Goal: Task Accomplishment & Management: Use online tool/utility

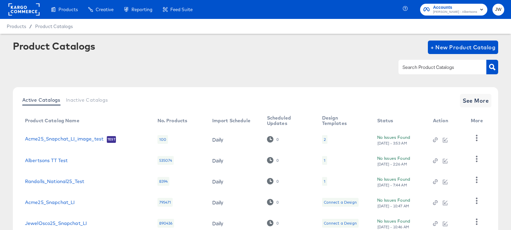
click at [25, 15] on rect at bounding box center [23, 9] width 31 height 12
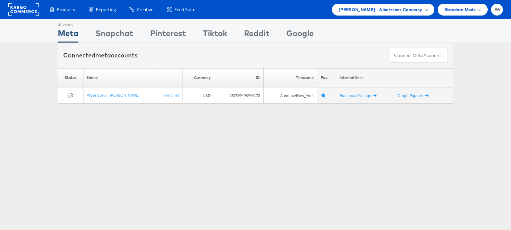
click at [375, 11] on span "Merkle - Albertsons Company" at bounding box center [380, 9] width 84 height 7
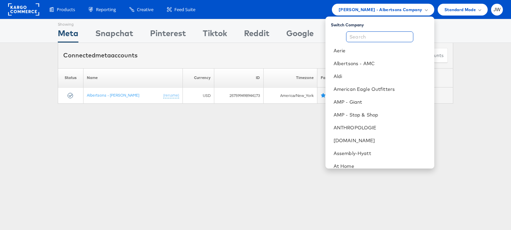
click at [378, 35] on input "text" at bounding box center [379, 36] width 67 height 11
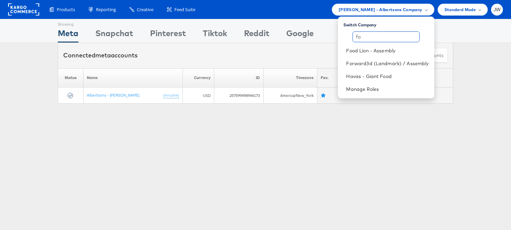
type input "f"
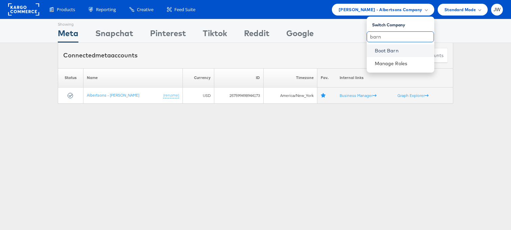
type input "barn"
click at [403, 50] on link "Boot Barn" at bounding box center [401, 50] width 54 height 7
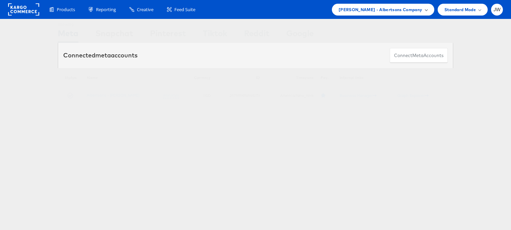
click at [406, 5] on div "Merkle - Albertsons Company" at bounding box center [383, 10] width 102 height 12
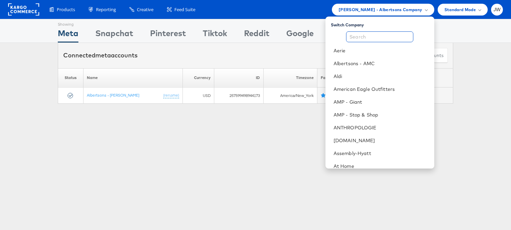
click at [386, 34] on input "text" at bounding box center [379, 36] width 67 height 11
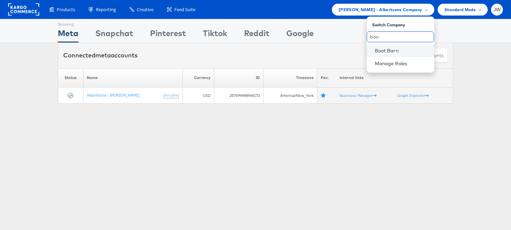
type input "boo"
click at [387, 51] on link "Boot Barn" at bounding box center [401, 50] width 54 height 7
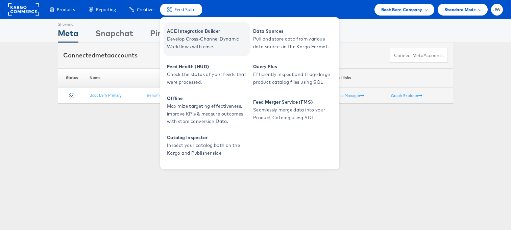
click at [183, 39] on span "Develop Cross-Channel Dynamic Workflows with ease." at bounding box center [207, 43] width 81 height 16
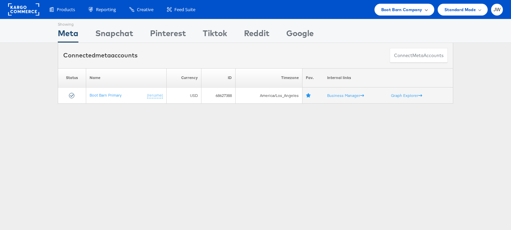
click at [390, 11] on span "Boot Barn Company" at bounding box center [401, 9] width 41 height 7
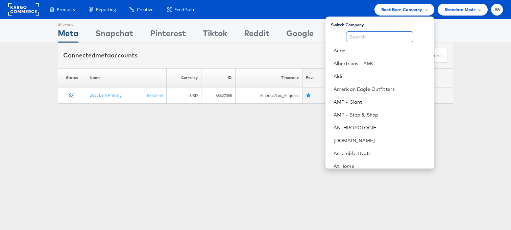
click at [377, 38] on input "text" at bounding box center [379, 36] width 67 height 11
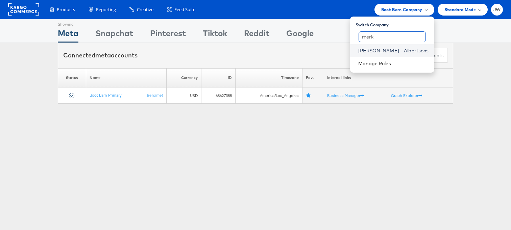
type input "merk"
click at [382, 49] on link "Merkle - Albertsons" at bounding box center [393, 50] width 70 height 7
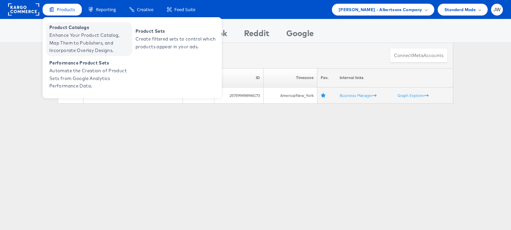
click at [70, 31] on span "Enhance Your Product Catalog, Map Them to Publishers, and Incorporate Overlay D…" at bounding box center [89, 42] width 81 height 23
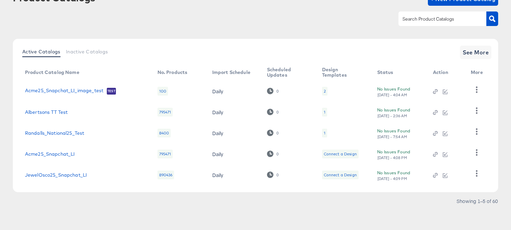
scroll to position [38, 0]
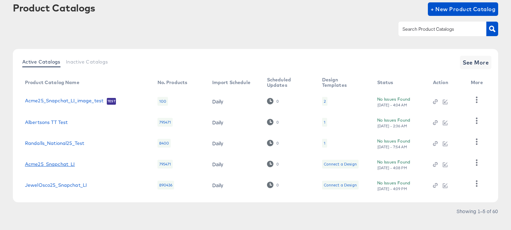
click at [66, 164] on link "Acme25_Snapchat_LI" at bounding box center [50, 163] width 50 height 5
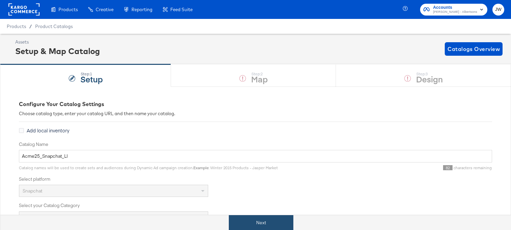
click at [250, 218] on button "Next" at bounding box center [261, 222] width 64 height 15
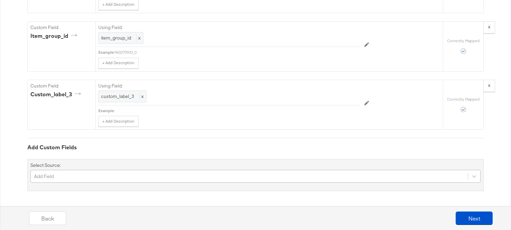
click at [175, 173] on div "Add Field" at bounding box center [255, 176] width 450 height 13
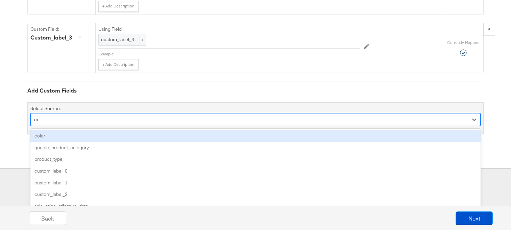
scroll to position [2370, 0]
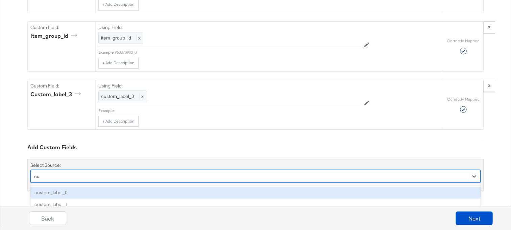
type input "cus"
click at [152, 190] on div "custom_label_0" at bounding box center [255, 193] width 450 height 12
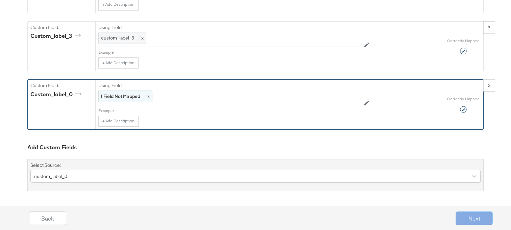
click at [112, 98] on strong "! Field Not Mapped" at bounding box center [120, 96] width 39 height 6
click at [112, 102] on div "Select..." at bounding box center [213, 96] width 231 height 12
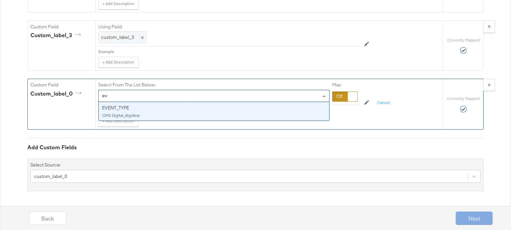
type input "eve"
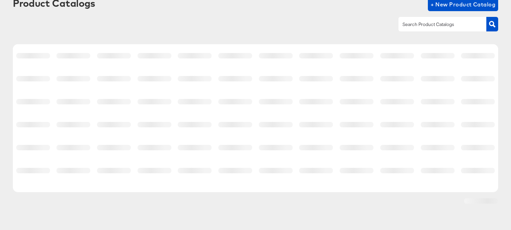
scroll to position [38, 0]
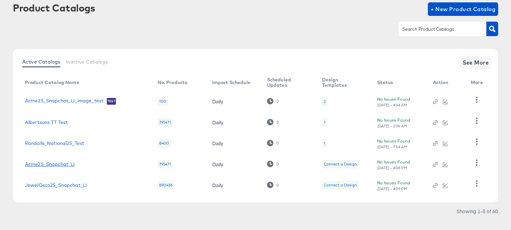
click at [64, 165] on link "Acme25_Snapchat_LI" at bounding box center [50, 163] width 50 height 5
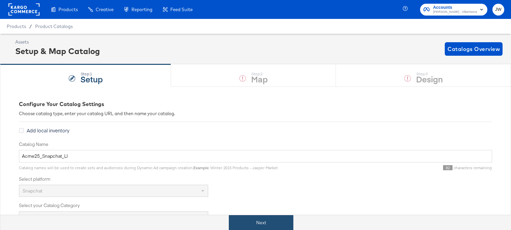
click at [256, 219] on button "Next" at bounding box center [261, 222] width 64 height 15
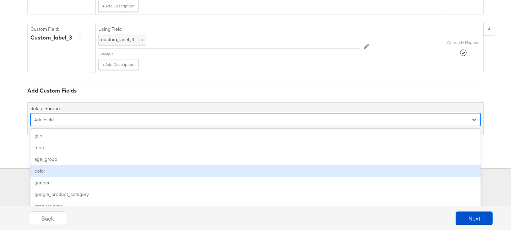
scroll to position [2427, 0]
click at [264, 126] on div "option color focused, 4 of 102. 102 results available. Use Up and Down to choos…" at bounding box center [255, 119] width 450 height 13
type input "2"
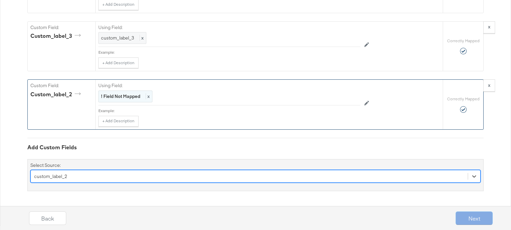
click at [117, 97] on strong "! Field Not Mapped" at bounding box center [120, 96] width 39 height 6
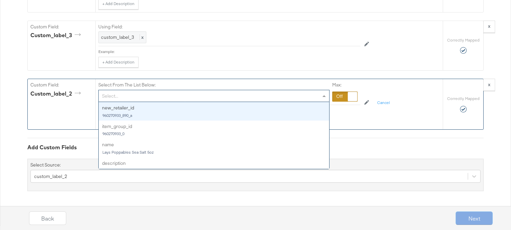
click at [117, 98] on div "Select..." at bounding box center [214, 95] width 230 height 11
type input "eve"
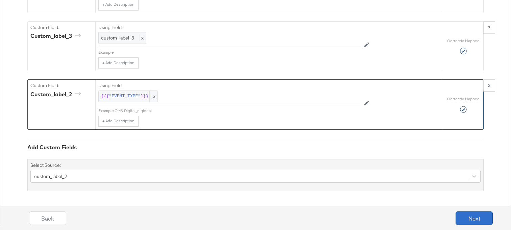
click at [477, 218] on button "Next" at bounding box center [473, 218] width 37 height 14
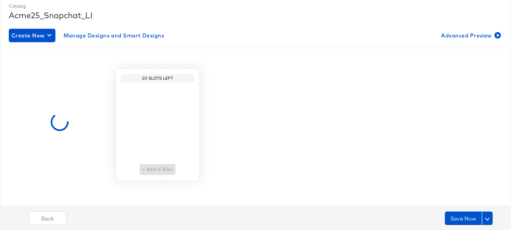
scroll to position [0, 0]
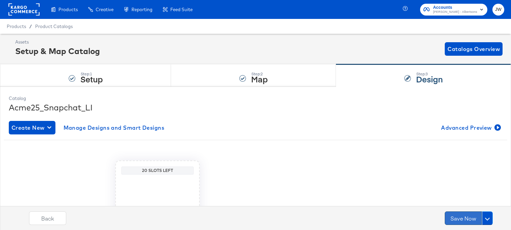
click at [465, 218] on button "Save Now" at bounding box center [462, 218] width 37 height 14
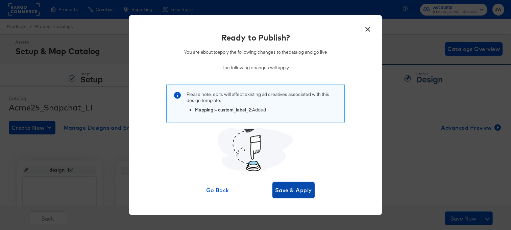
click at [280, 188] on span "Save & Apply" at bounding box center [293, 189] width 37 height 9
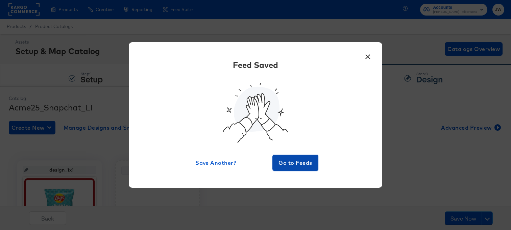
click at [284, 155] on button "Go to Feeds" at bounding box center [295, 163] width 46 height 16
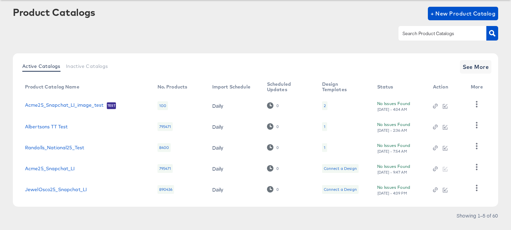
scroll to position [38, 0]
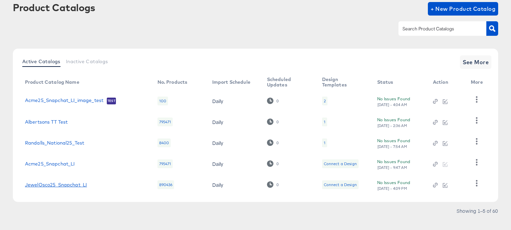
click at [66, 185] on link "JewelOsco25_Snapchat_LI" at bounding box center [56, 184] width 62 height 5
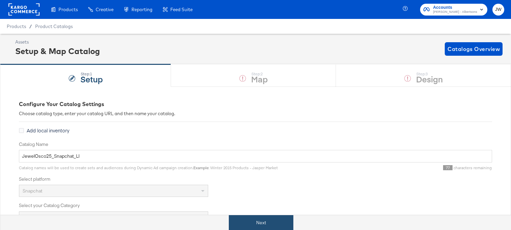
click at [267, 220] on button "Next" at bounding box center [261, 222] width 64 height 15
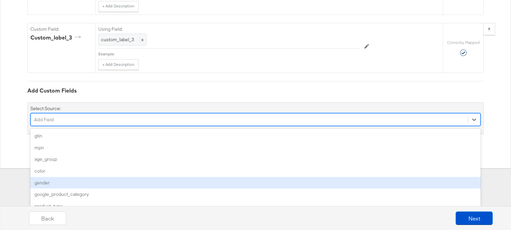
scroll to position [2427, 0]
click at [157, 126] on div "option gender focused, 5 of 102. 102 results available. Use Up and Down to choo…" at bounding box center [255, 119] width 450 height 13
type input "2"
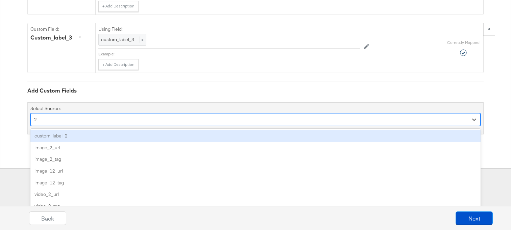
click at [144, 135] on div "custom_label_2" at bounding box center [255, 136] width 450 height 12
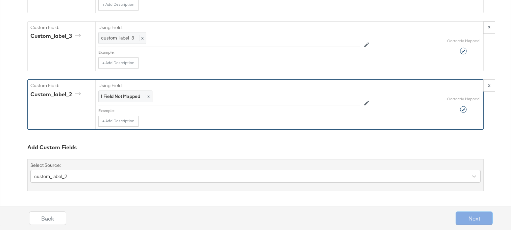
click at [133, 104] on div "Using Field: ! Field Not Mapped x" at bounding box center [229, 92] width 262 height 25
click at [137, 102] on div "! Field Not Mapped x" at bounding box center [125, 96] width 54 height 12
click at [137, 102] on div "Select..." at bounding box center [214, 95] width 230 height 11
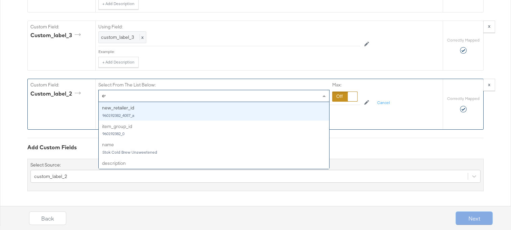
type input "eve"
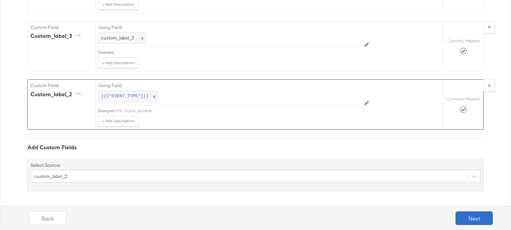
click at [478, 213] on button "Next" at bounding box center [473, 218] width 37 height 14
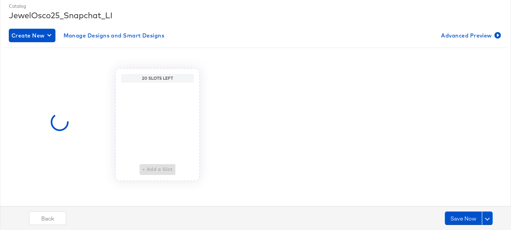
scroll to position [0, 0]
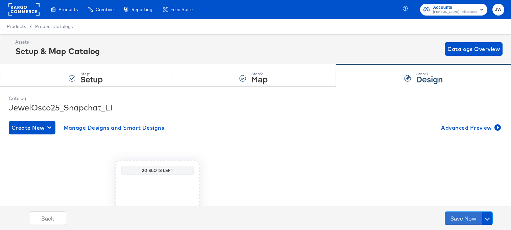
click at [477, 213] on button "Save Now" at bounding box center [462, 218] width 37 height 14
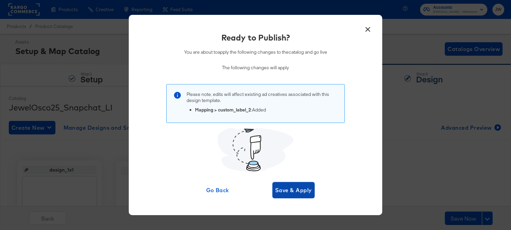
click at [286, 194] on span "Save & Apply" at bounding box center [293, 189] width 37 height 9
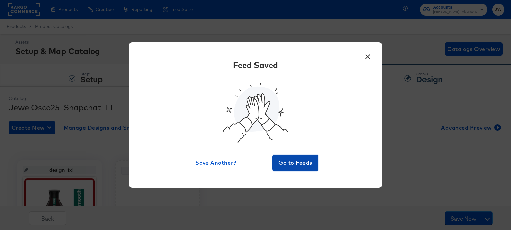
click at [300, 162] on span "Go to Feeds" at bounding box center [295, 162] width 41 height 9
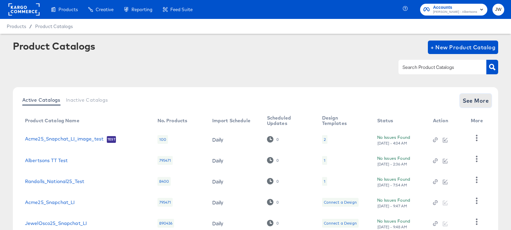
click at [468, 105] on span "See More" at bounding box center [475, 100] width 26 height 9
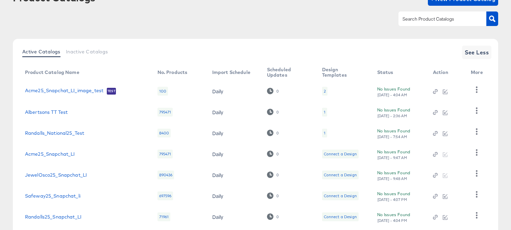
scroll to position [58, 0]
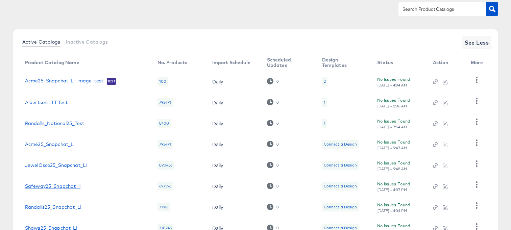
click at [71, 185] on link "Safeway25_Snapchat_li" at bounding box center [52, 185] width 55 height 5
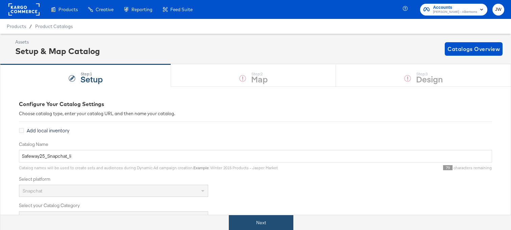
click at [244, 224] on button "Next" at bounding box center [261, 222] width 64 height 15
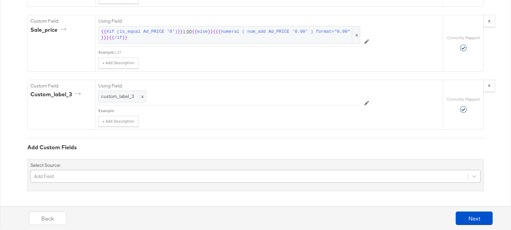
scroll to position [2420, 0]
click at [163, 174] on div "Add Field" at bounding box center [255, 176] width 450 height 13
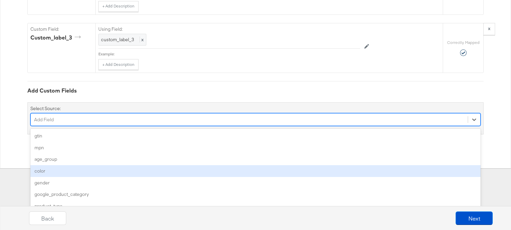
type input "2"
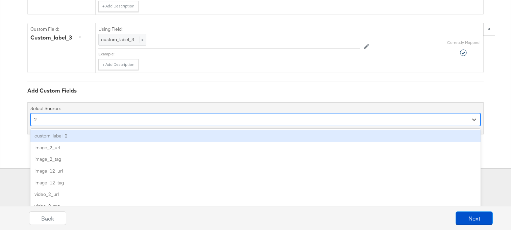
click at [139, 135] on div "custom_label_2" at bounding box center [255, 136] width 450 height 12
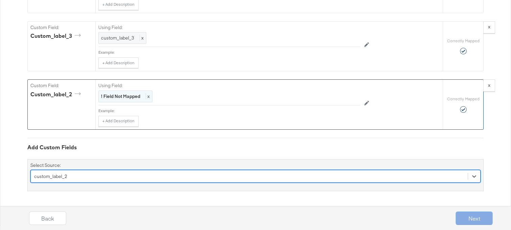
click at [125, 99] on strong "! Field Not Mapped" at bounding box center [120, 96] width 39 height 6
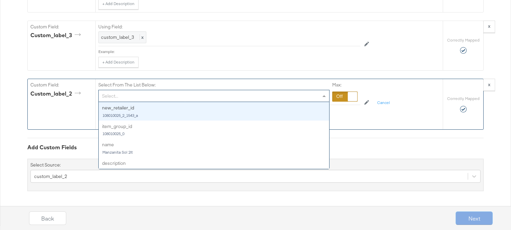
click at [125, 96] on div "Select..." at bounding box center [214, 95] width 230 height 11
type input "eve"
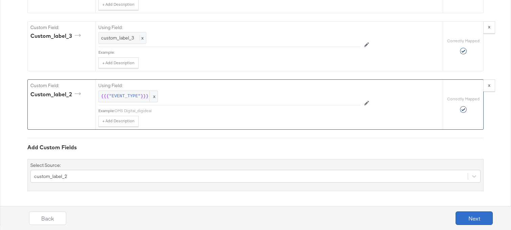
click at [470, 212] on button "Next" at bounding box center [473, 218] width 37 height 14
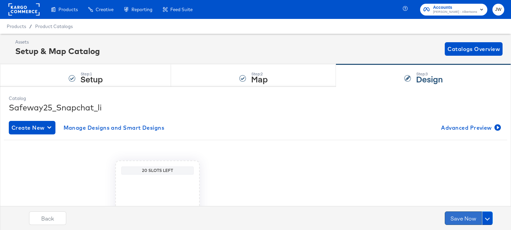
click at [465, 217] on button "Save Now" at bounding box center [462, 218] width 37 height 14
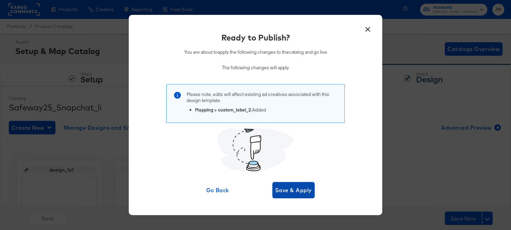
click at [296, 192] on span "Save & Apply" at bounding box center [293, 189] width 37 height 9
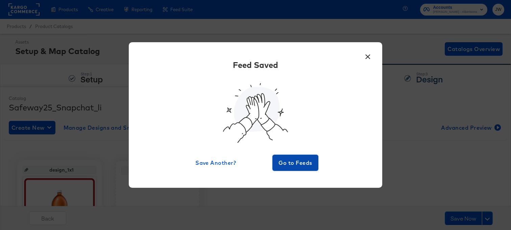
click at [292, 161] on span "Go to Feeds" at bounding box center [295, 162] width 41 height 9
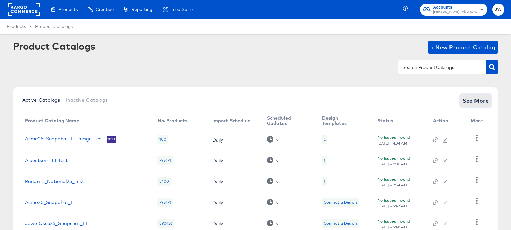
click at [481, 103] on span "See More" at bounding box center [475, 100] width 26 height 9
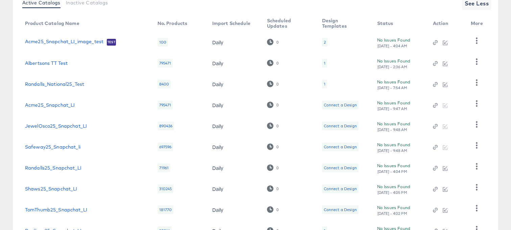
scroll to position [115, 0]
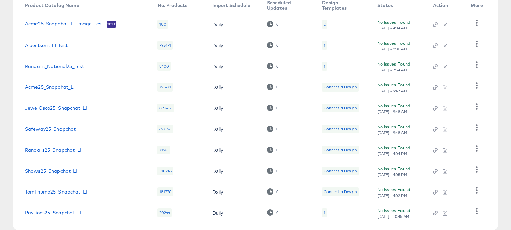
click at [70, 149] on link "Randalls25_Snapchat_LI" at bounding box center [53, 149] width 56 height 5
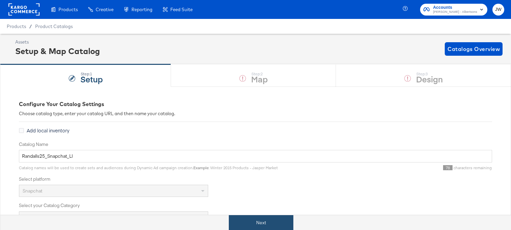
click at [272, 221] on button "Next" at bounding box center [261, 222] width 64 height 15
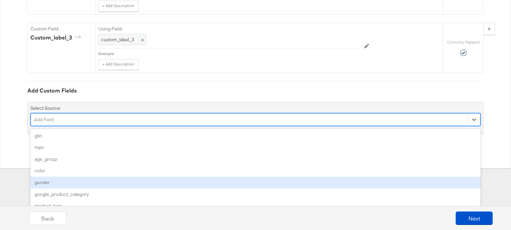
scroll to position [2427, 0]
click at [117, 126] on div "option gender focused, 5 of 102. 102 results available. Use Up and Down to choo…" at bounding box center [255, 119] width 450 height 13
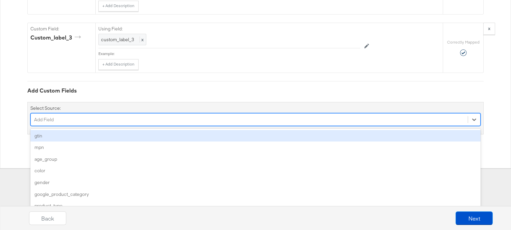
type input "2"
click at [118, 131] on div "custom_label_2" at bounding box center [255, 136] width 450 height 12
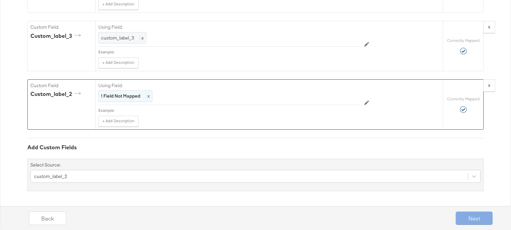
click at [126, 99] on strong "! Field Not Mapped" at bounding box center [120, 96] width 39 height 6
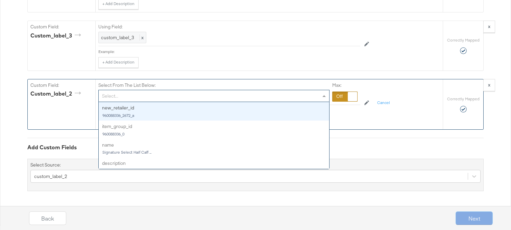
click at [126, 100] on div "Select..." at bounding box center [214, 95] width 230 height 11
type input "eve"
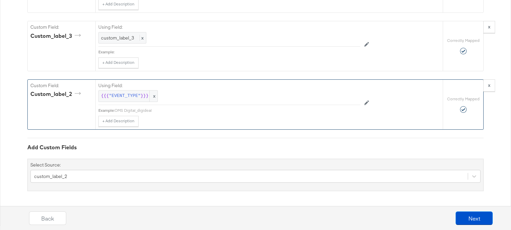
click at [461, 225] on div "Back Next" at bounding box center [260, 220] width 517 height 25
click at [468, 219] on button "Next" at bounding box center [473, 218] width 37 height 14
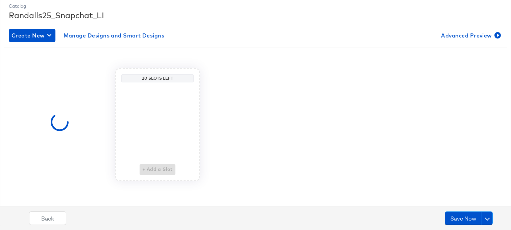
scroll to position [0, 0]
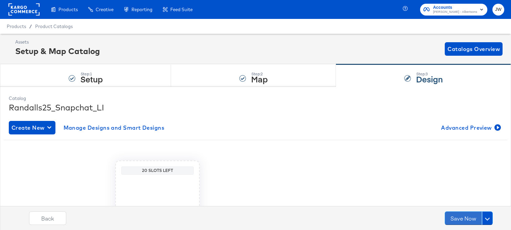
click at [468, 219] on button "Save Now" at bounding box center [462, 218] width 37 height 14
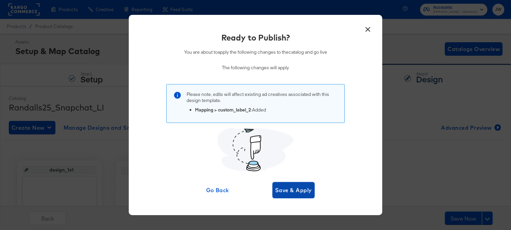
click at [285, 196] on button "Save & Apply" at bounding box center [293, 190] width 42 height 16
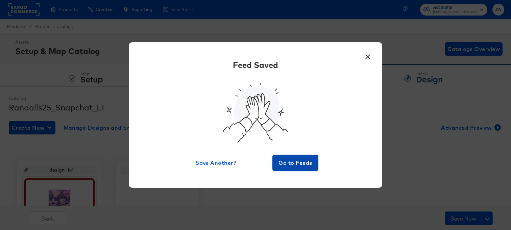
click at [285, 157] on button "Go to Feeds" at bounding box center [295, 163] width 46 height 16
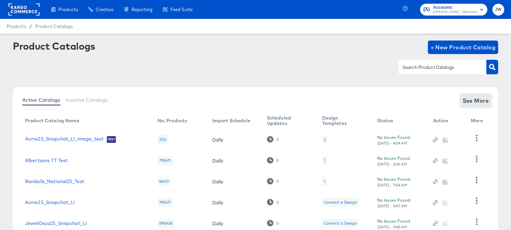
click at [484, 106] on button "See More" at bounding box center [476, 101] width 32 height 14
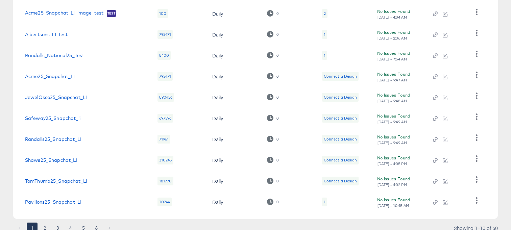
scroll to position [128, 0]
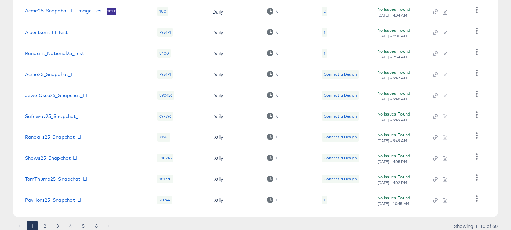
click at [47, 157] on link "Shaws25_Snapchat_LI" at bounding box center [51, 157] width 52 height 5
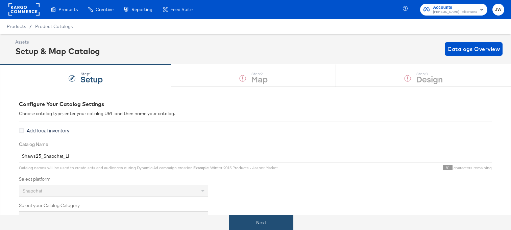
click at [263, 222] on button "Next" at bounding box center [261, 222] width 64 height 15
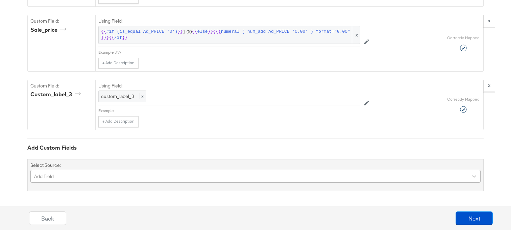
scroll to position [2446, 0]
click at [165, 176] on div "Add Field" at bounding box center [255, 176] width 450 height 13
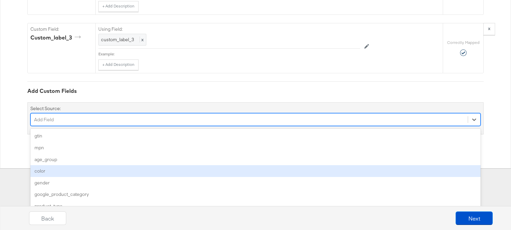
type input "2"
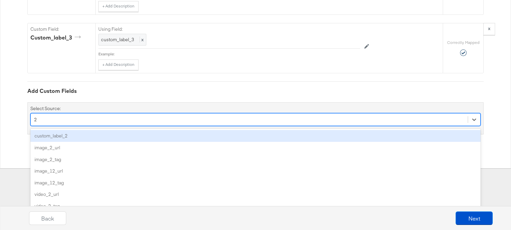
click at [159, 138] on div "custom_label_2" at bounding box center [255, 136] width 450 height 12
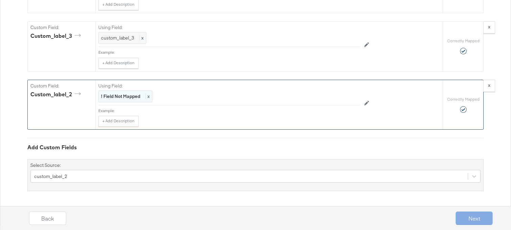
click at [139, 96] on strong "! Field Not Mapped" at bounding box center [120, 96] width 39 height 6
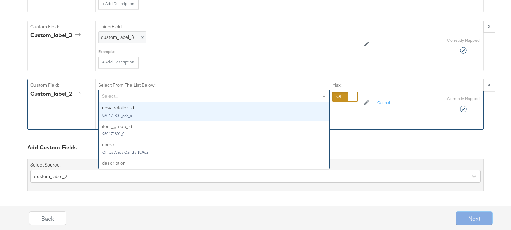
click at [139, 96] on div "Select..." at bounding box center [214, 95] width 230 height 11
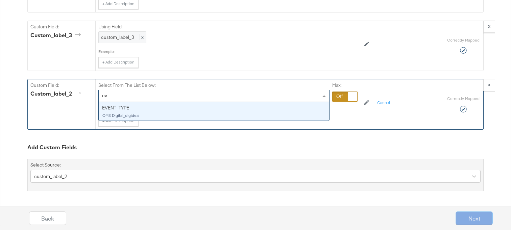
type input "eve"
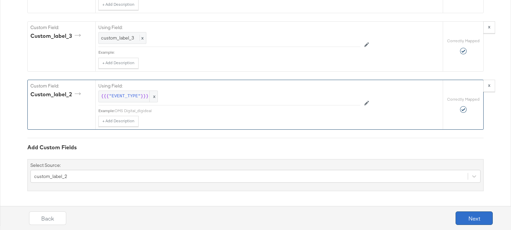
click at [469, 219] on button "Next" at bounding box center [473, 218] width 37 height 14
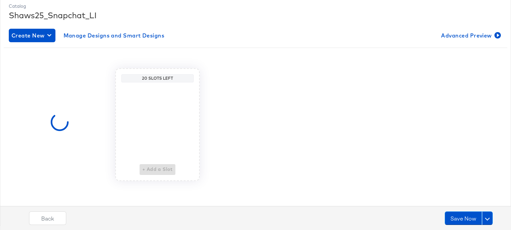
scroll to position [0, 0]
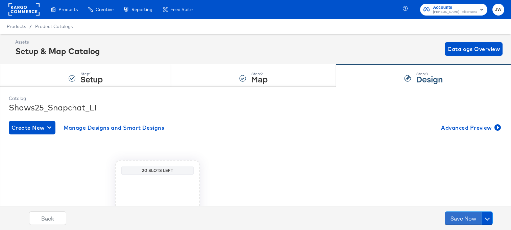
click at [469, 219] on button "Save Now" at bounding box center [462, 218] width 37 height 14
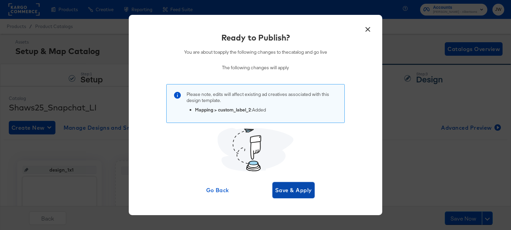
click at [304, 188] on span "Save & Apply" at bounding box center [293, 189] width 37 height 9
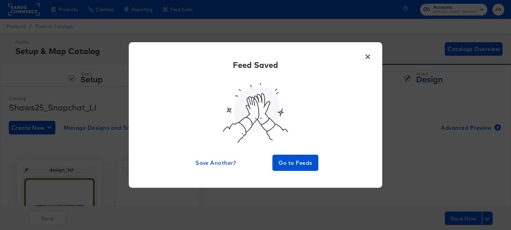
click at [296, 176] on div "× Feed Saved Save Another? Go to Feeds" at bounding box center [255, 114] width 253 height 145
click at [296, 166] on span "Go to Feeds" at bounding box center [295, 162] width 41 height 9
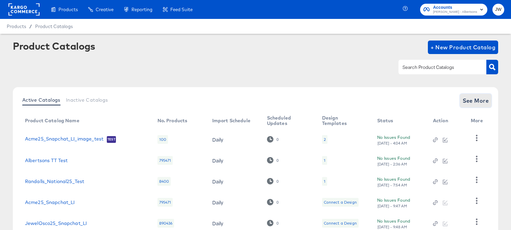
click at [467, 103] on span "See More" at bounding box center [475, 100] width 26 height 9
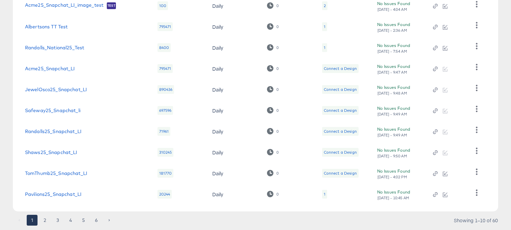
scroll to position [153, 0]
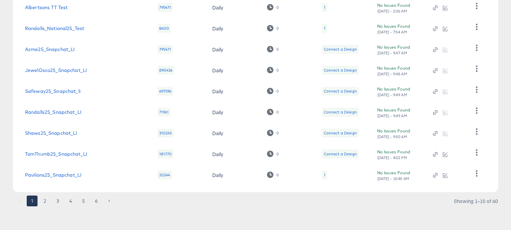
click at [49, 161] on td "TomThumb25_Snapchat_LI" at bounding box center [86, 154] width 132 height 21
click at [54, 157] on td "TomThumb25_Snapchat_LI" at bounding box center [86, 154] width 132 height 21
click at [62, 151] on td "TomThumb25_Snapchat_LI" at bounding box center [86, 154] width 132 height 21
click at [63, 155] on link "TomThumb25_Snapchat_LI" at bounding box center [56, 153] width 62 height 5
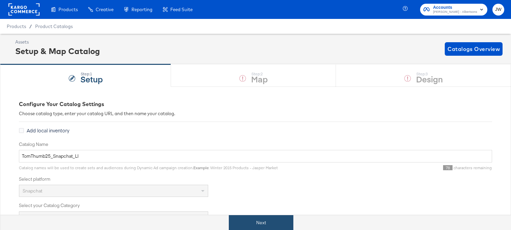
click at [243, 216] on button "Next" at bounding box center [261, 222] width 64 height 15
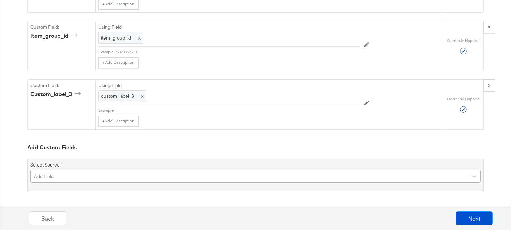
scroll to position [2495, 0]
click at [128, 177] on div "Add Field" at bounding box center [255, 176] width 450 height 13
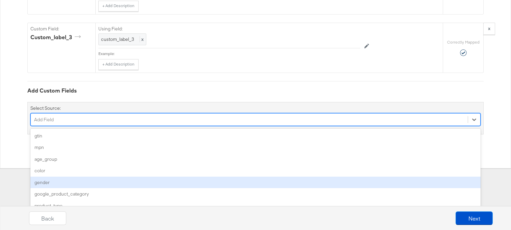
type input "2"
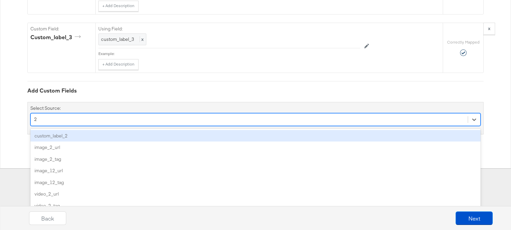
click at [97, 136] on div "custom_label_2" at bounding box center [255, 136] width 450 height 12
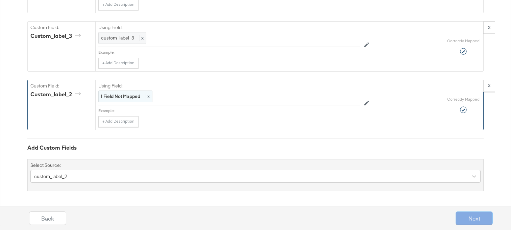
click at [115, 98] on strong "! Field Not Mapped" at bounding box center [120, 96] width 39 height 6
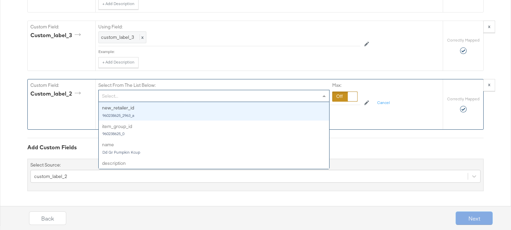
click at [115, 99] on div "Select..." at bounding box center [214, 95] width 230 height 11
type input "eve"
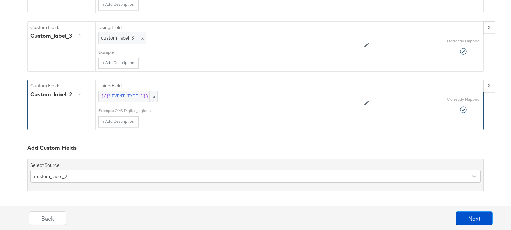
click at [459, 211] on div "Back Next" at bounding box center [260, 220] width 517 height 25
click at [460, 216] on button "Next" at bounding box center [473, 218] width 37 height 14
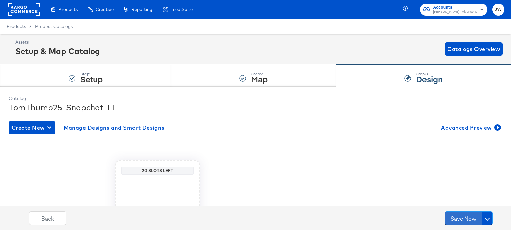
click at [460, 216] on button "Save Now" at bounding box center [462, 218] width 37 height 14
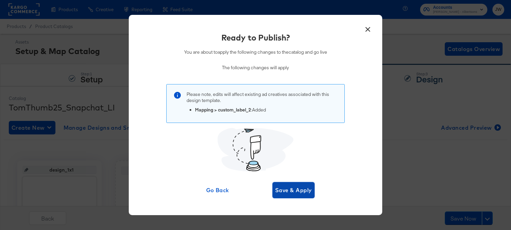
click at [299, 192] on span "Save & Apply" at bounding box center [293, 189] width 37 height 9
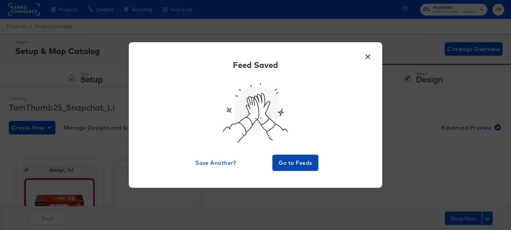
click at [290, 157] on button "Go to Feeds" at bounding box center [295, 163] width 46 height 16
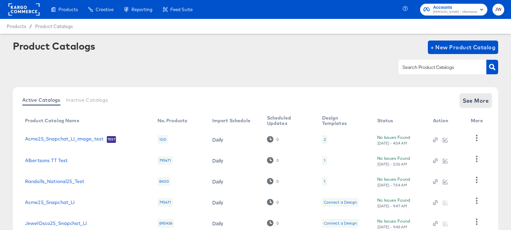
click at [472, 107] on button "See More" at bounding box center [476, 101] width 32 height 14
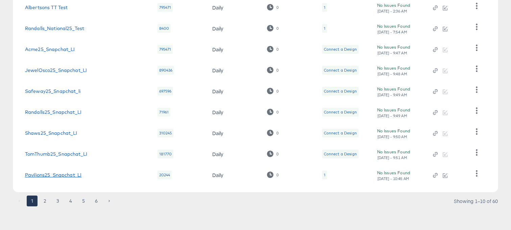
click at [57, 173] on link "Pavilions25_Snapchat_LI" at bounding box center [53, 174] width 56 height 5
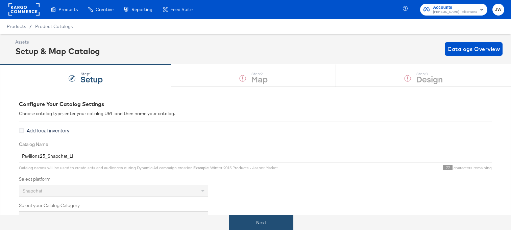
click at [247, 223] on button "Next" at bounding box center [261, 222] width 64 height 15
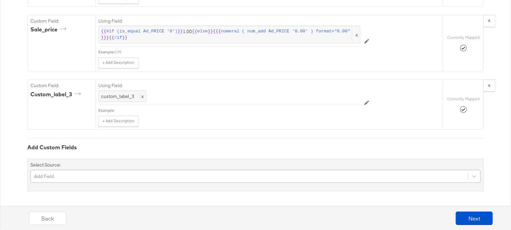
scroll to position [2452, 0]
click at [198, 179] on div "Add Field" at bounding box center [255, 176] width 450 height 13
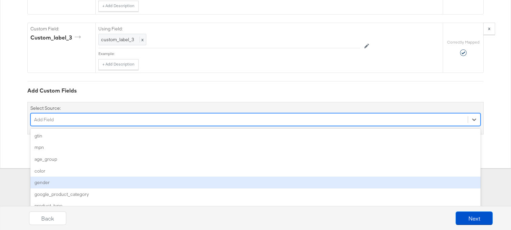
type input "2"
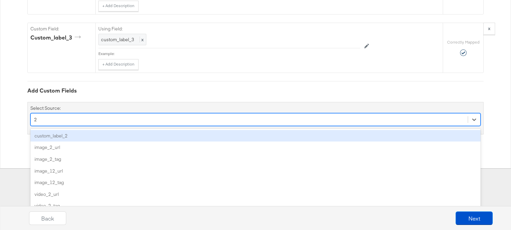
click at [188, 137] on div "custom_label_2" at bounding box center [255, 136] width 450 height 12
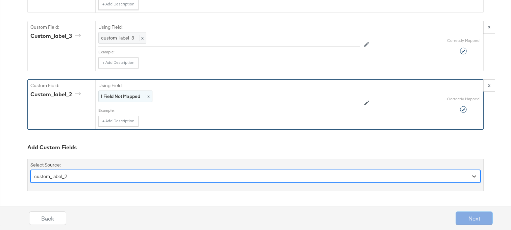
click at [139, 99] on strong "! Field Not Mapped" at bounding box center [120, 96] width 39 height 6
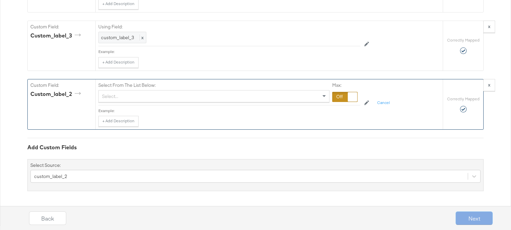
click at [139, 99] on div "Select..." at bounding box center [214, 95] width 230 height 11
type input "e"
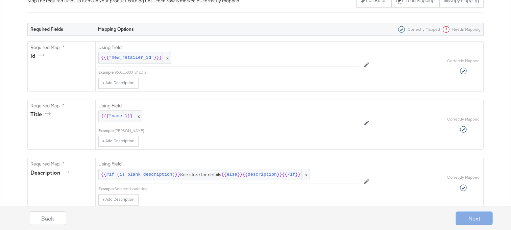
scroll to position [0, 0]
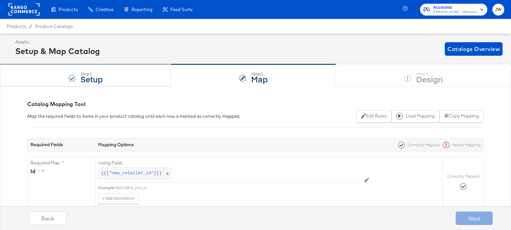
click at [113, 74] on div "Step: 1 Setup" at bounding box center [85, 75] width 171 height 22
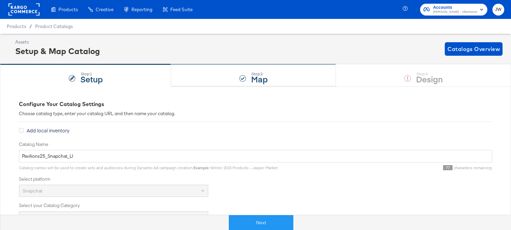
click at [212, 80] on div "Step: 2 Map" at bounding box center [253, 75] width 165 height 22
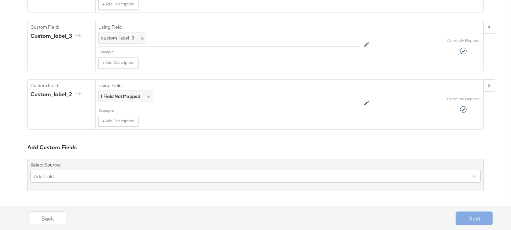
scroll to position [2453, 0]
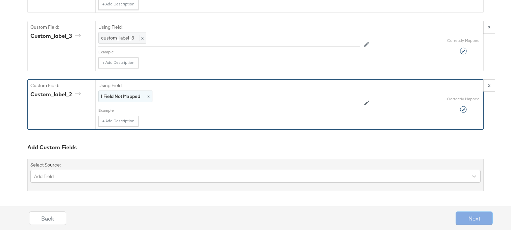
click at [125, 98] on strong "! Field Not Mapped" at bounding box center [120, 96] width 39 height 6
click at [125, 98] on div "Select..." at bounding box center [214, 95] width 230 height 11
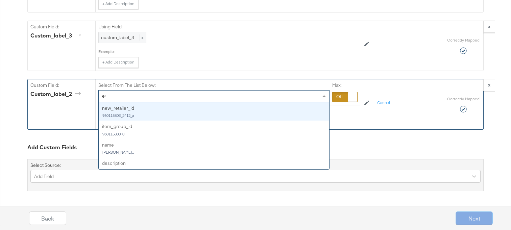
type input "eve"
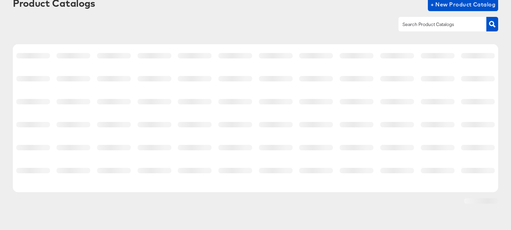
scroll to position [43, 0]
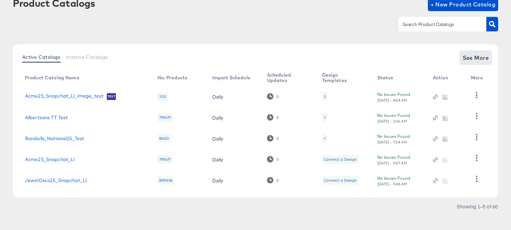
click at [477, 62] on span "See More" at bounding box center [475, 57] width 26 height 9
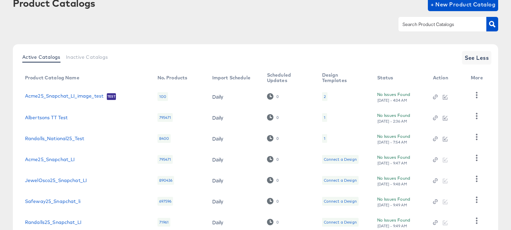
scroll to position [153, 0]
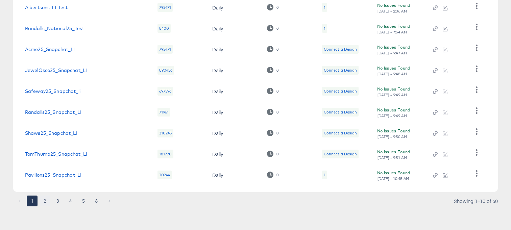
click at [45, 200] on button "2" at bounding box center [45, 201] width 11 height 11
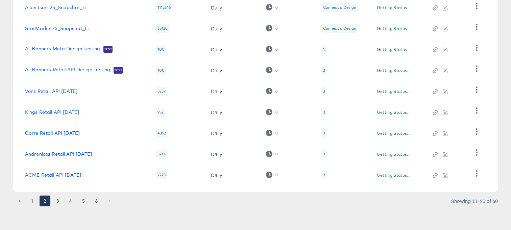
scroll to position [32, 0]
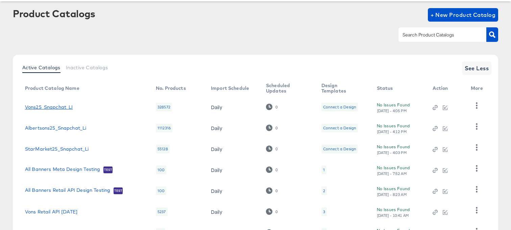
click at [66, 108] on link "Vons25_Snapchat_LI" at bounding box center [49, 106] width 48 height 5
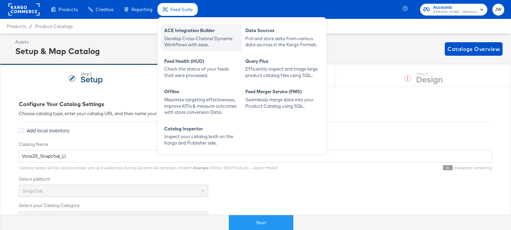
click at [187, 31] on div "ACE Integration Builder" at bounding box center [201, 31] width 74 height 8
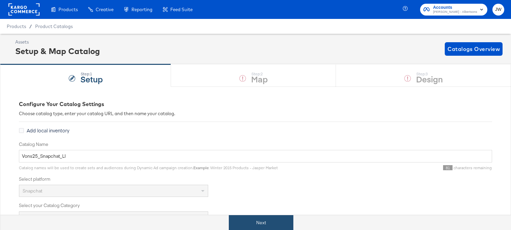
click at [251, 217] on button "Next" at bounding box center [261, 222] width 64 height 15
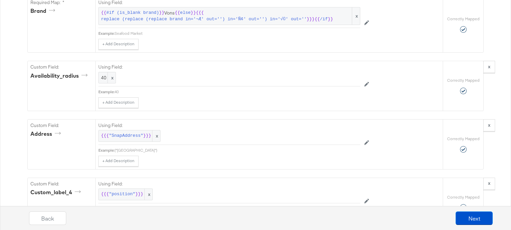
scroll to position [2445, 0]
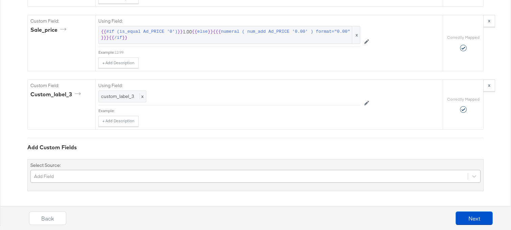
click at [201, 172] on div "Add Field" at bounding box center [255, 176] width 450 height 13
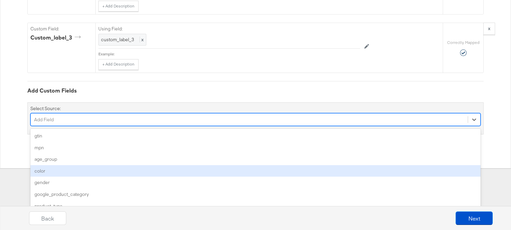
type input "2"
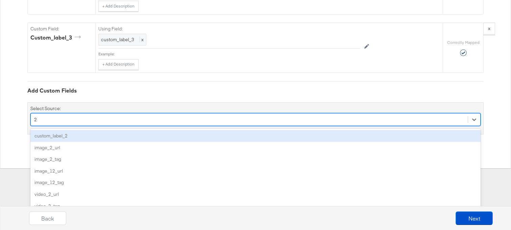
click at [158, 136] on div "custom_label_2" at bounding box center [255, 136] width 450 height 12
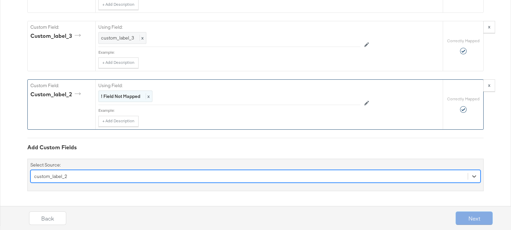
click at [130, 94] on div "! Field Not Mapped x" at bounding box center [125, 96] width 54 height 12
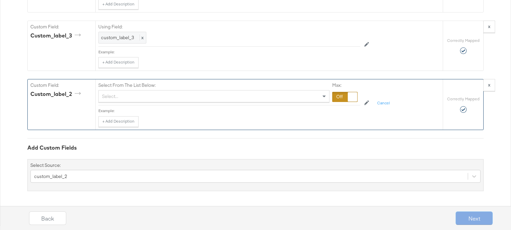
click at [130, 99] on div "Select..." at bounding box center [214, 95] width 230 height 11
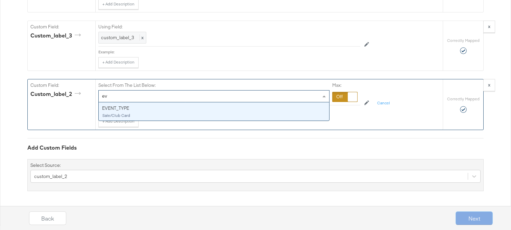
type input "eve"
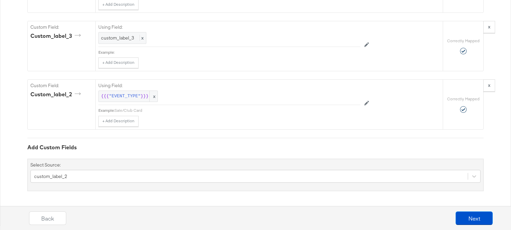
click at [472, 226] on div "Back Next" at bounding box center [260, 220] width 517 height 25
click at [473, 217] on button "Next" at bounding box center [473, 218] width 37 height 14
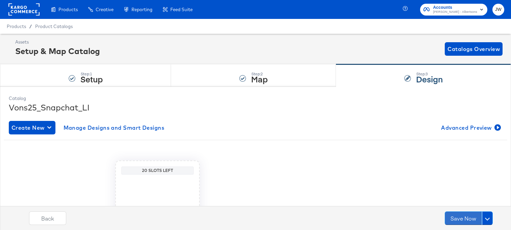
click at [473, 217] on button "Save Now" at bounding box center [462, 218] width 37 height 14
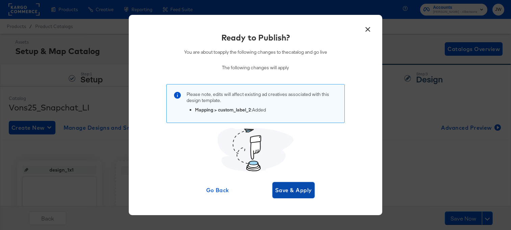
click at [292, 192] on span "Save & Apply" at bounding box center [293, 189] width 37 height 9
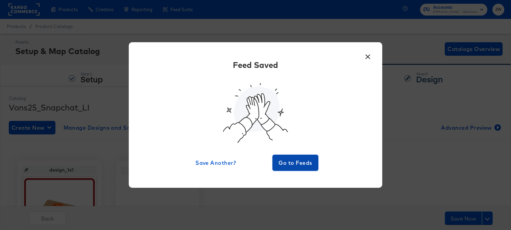
click at [299, 160] on span "Go to Feeds" at bounding box center [295, 162] width 41 height 9
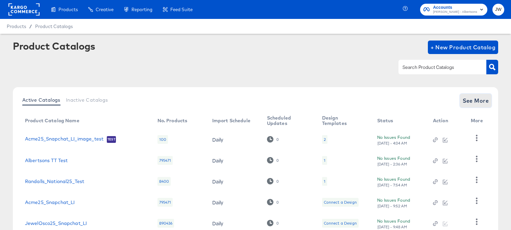
click at [464, 100] on span "See More" at bounding box center [475, 100] width 26 height 9
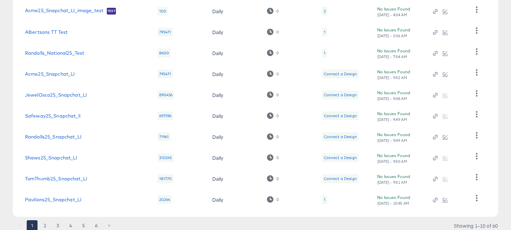
scroll to position [153, 0]
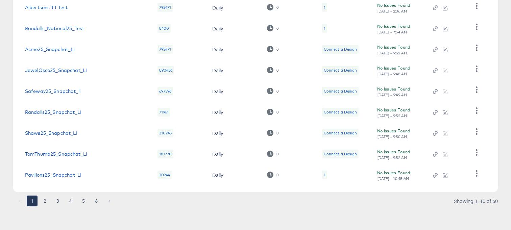
click at [52, 179] on td "Pavilions25_Snapchat_LI" at bounding box center [86, 174] width 132 height 21
click at [54, 178] on td "Pavilions25_Snapchat_LI" at bounding box center [86, 174] width 132 height 21
click at [59, 176] on link "Pavilions25_Snapchat_LI" at bounding box center [53, 174] width 56 height 5
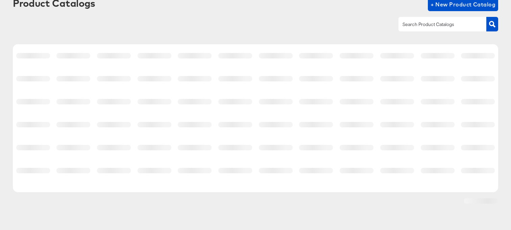
scroll to position [43, 0]
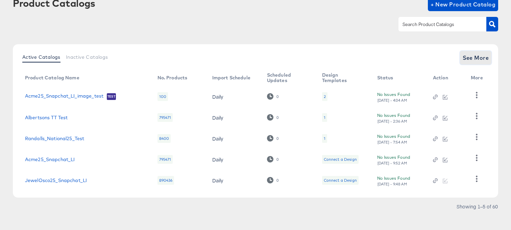
click at [468, 61] on span "See More" at bounding box center [475, 57] width 26 height 9
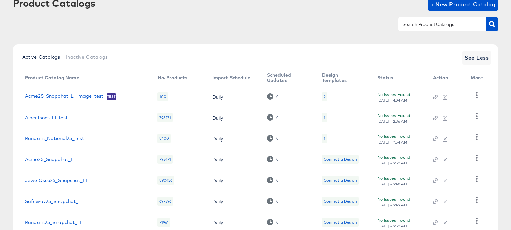
scroll to position [153, 0]
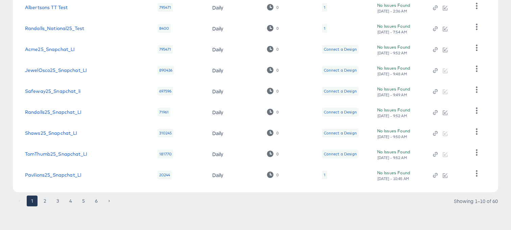
click at [46, 204] on button "2" at bounding box center [45, 201] width 11 height 11
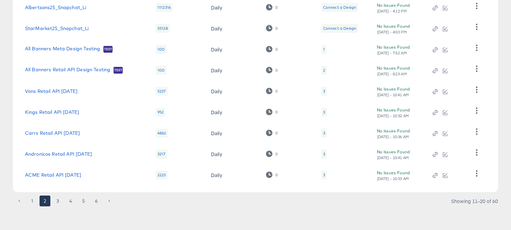
scroll to position [0, 0]
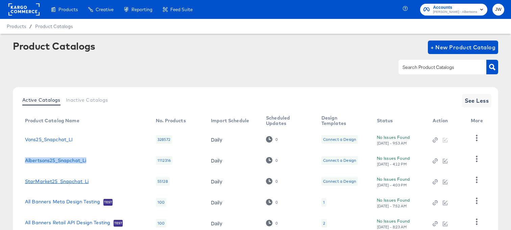
click at [63, 181] on link "StarMarket25_Snapchat_Li" at bounding box center [57, 181] width 64 height 5
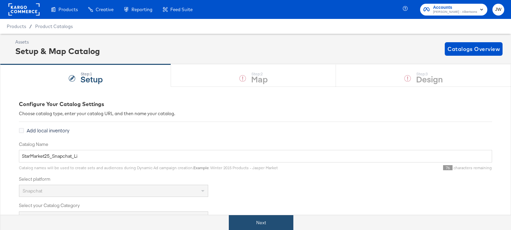
click at [259, 223] on button "Next" at bounding box center [261, 222] width 64 height 15
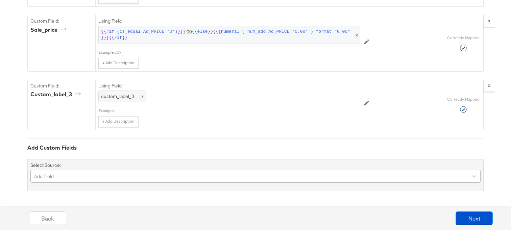
click at [176, 175] on div "Add Field" at bounding box center [255, 176] width 450 height 13
type input "w"
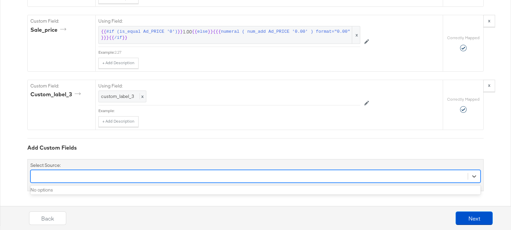
scroll to position [2446, 0]
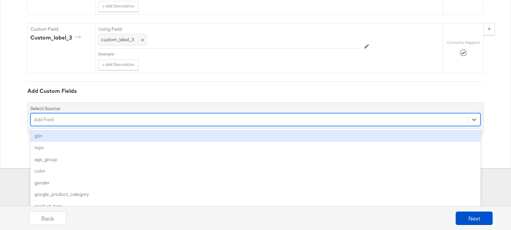
type input "2"
click at [159, 134] on div "custom_label_2" at bounding box center [255, 136] width 450 height 12
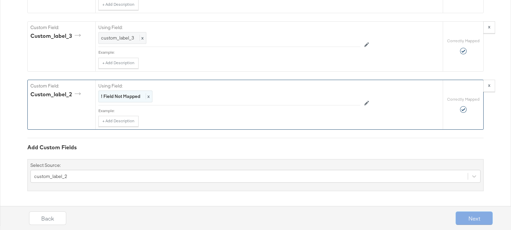
click at [128, 97] on strong "! Field Not Mapped" at bounding box center [120, 96] width 39 height 6
click at [128, 99] on div "Select..." at bounding box center [214, 95] width 230 height 11
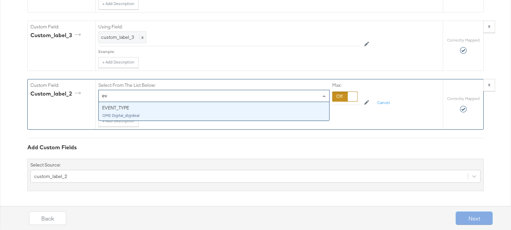
type input "eve"
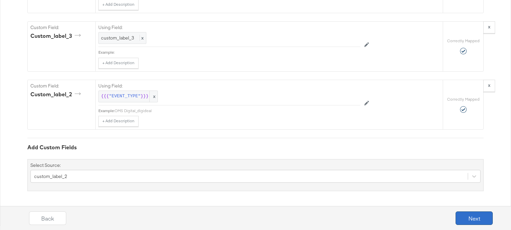
click at [465, 220] on button "Next" at bounding box center [473, 218] width 37 height 14
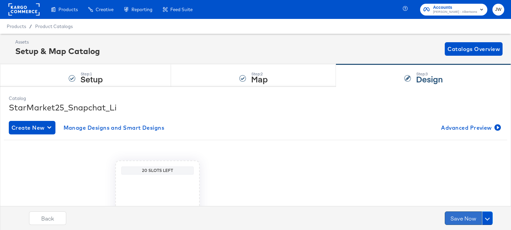
click at [465, 220] on button "Save Now" at bounding box center [462, 218] width 37 height 14
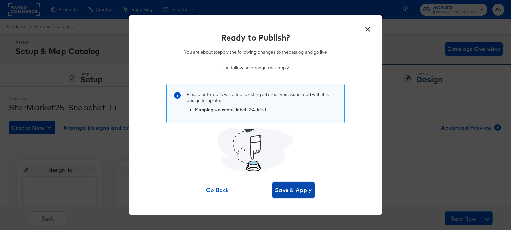
click at [291, 183] on button "Save & Apply" at bounding box center [293, 190] width 42 height 16
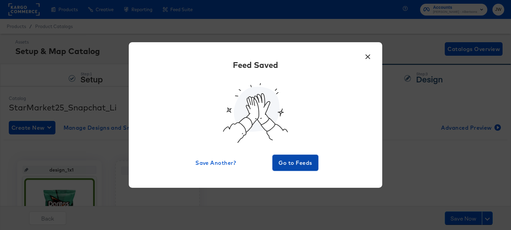
click at [286, 157] on button "Go to Feeds" at bounding box center [295, 163] width 46 height 16
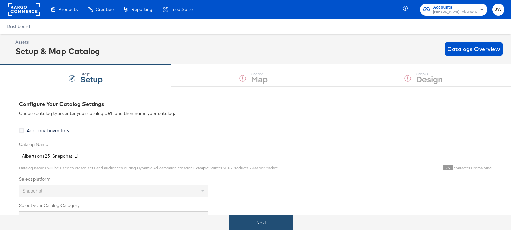
click at [255, 225] on button "Next" at bounding box center [261, 222] width 64 height 15
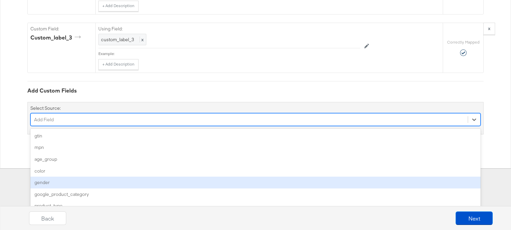
scroll to position [2439, 0]
click at [175, 126] on div "option gender focused, 5 of 102. 102 results available. Use Up and Down to choo…" at bounding box center [255, 119] width 450 height 13
type input "2"
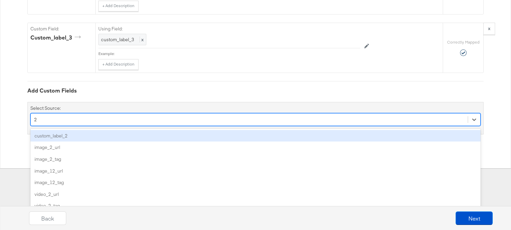
click at [144, 135] on div "custom_label_2" at bounding box center [255, 136] width 450 height 12
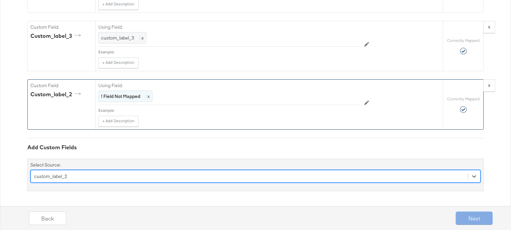
click at [125, 97] on strong "! Field Not Mapped" at bounding box center [120, 96] width 39 height 6
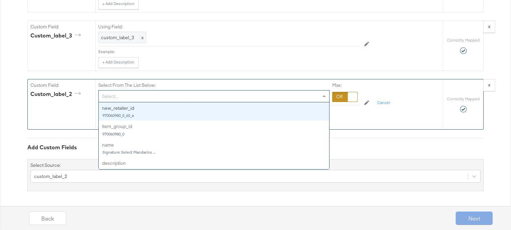
click at [125, 97] on div "Select..." at bounding box center [214, 95] width 230 height 11
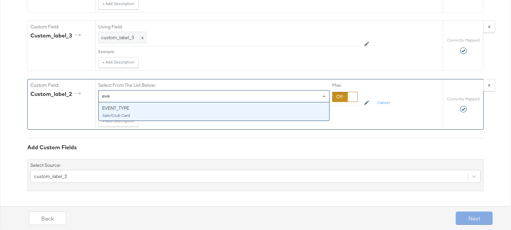
type input "eve"
click at [125, 99] on div "eve eve" at bounding box center [213, 96] width 231 height 12
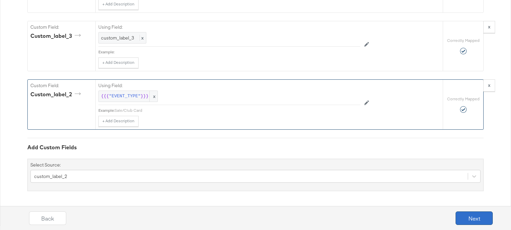
click at [462, 215] on button "Next" at bounding box center [473, 218] width 37 height 14
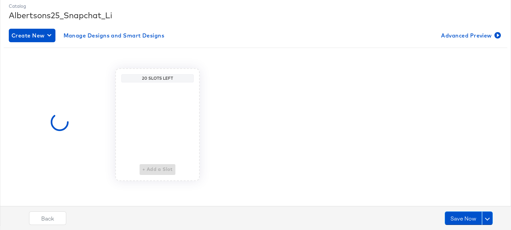
scroll to position [0, 0]
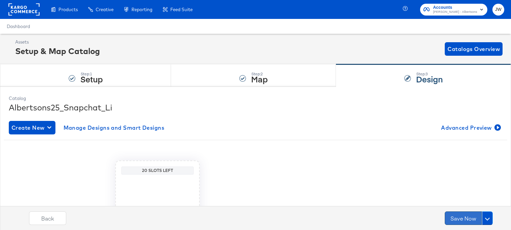
click at [464, 216] on button "Save Now" at bounding box center [462, 218] width 37 height 14
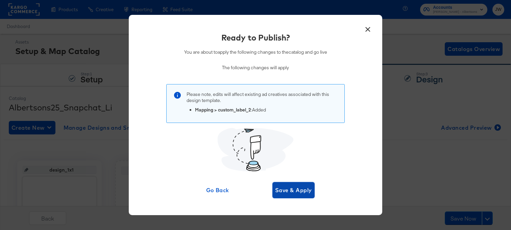
click at [302, 194] on span "Save & Apply" at bounding box center [293, 189] width 37 height 9
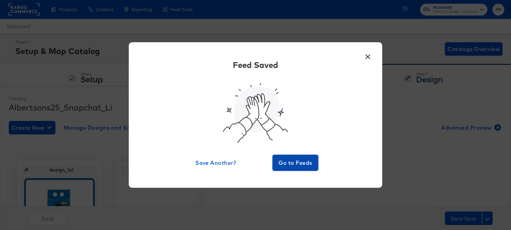
click at [305, 165] on span "Go to Feeds" at bounding box center [295, 162] width 41 height 9
